Goal: Task Accomplishment & Management: Use online tool/utility

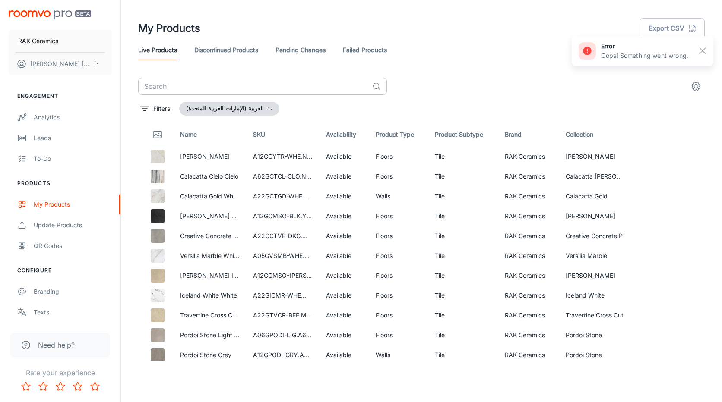
click at [215, 86] on input "text" at bounding box center [253, 86] width 230 height 17
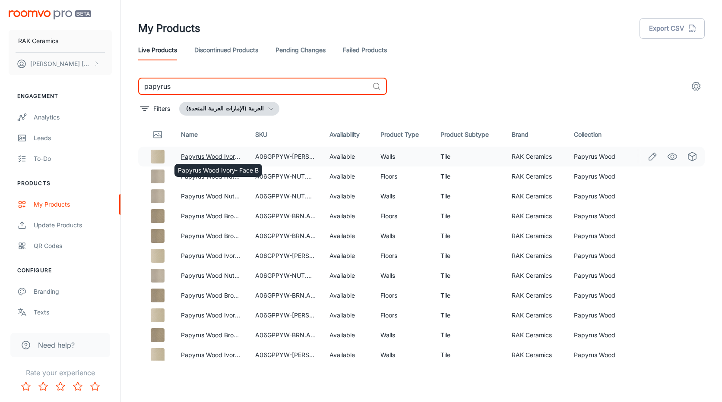
type input "papyrus"
click at [220, 157] on link "Papyrus Wood Ivory- Face B" at bounding box center [221, 156] width 81 height 7
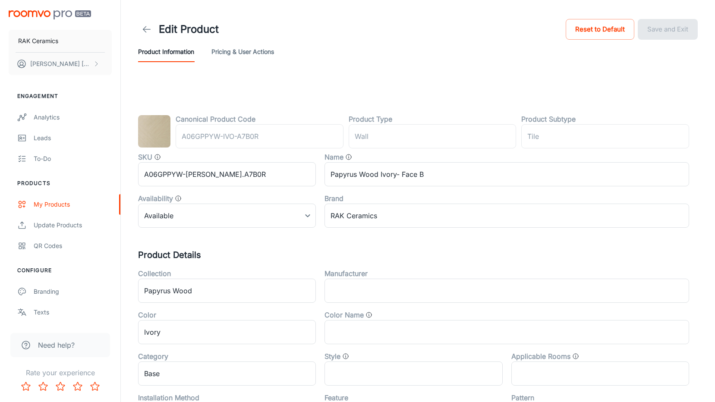
type input "الحائط"
type input "بلاط"
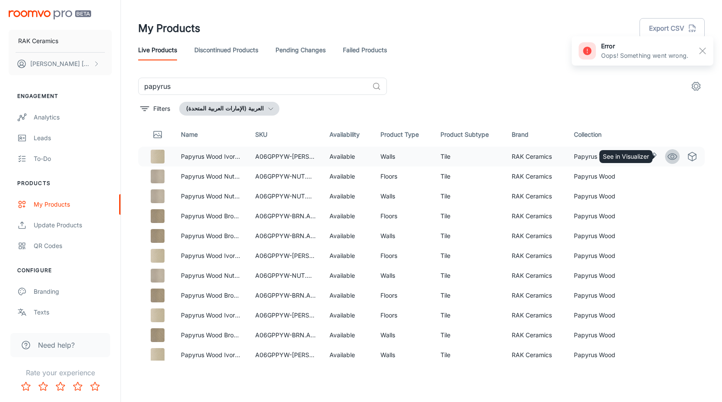
click at [669, 156] on icon "See in Visualizer" at bounding box center [672, 156] width 10 height 10
